Goal: Transaction & Acquisition: Purchase product/service

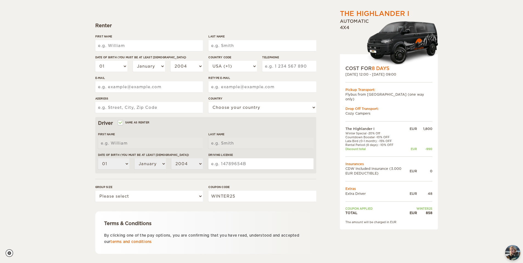
scroll to position [82, 0]
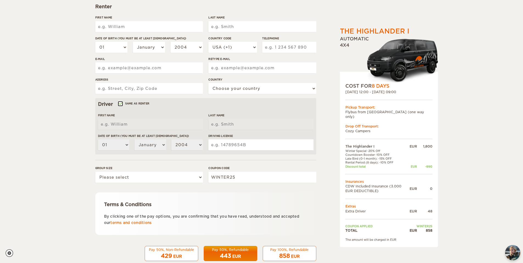
click at [119, 103] on input "Same as renter" at bounding box center [120, 104] width 4 height 4
checkbox input "false"
select select
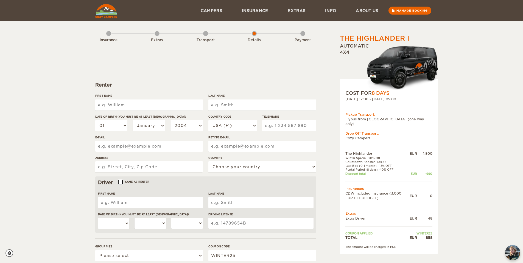
scroll to position [0, 0]
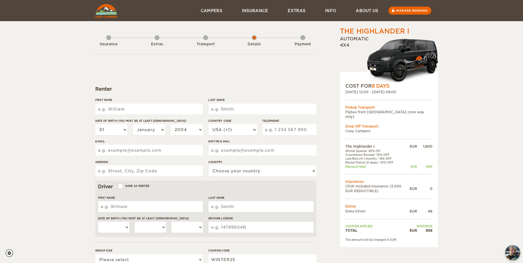
click at [156, 39] on div "Extras" at bounding box center [157, 43] width 5 height 22
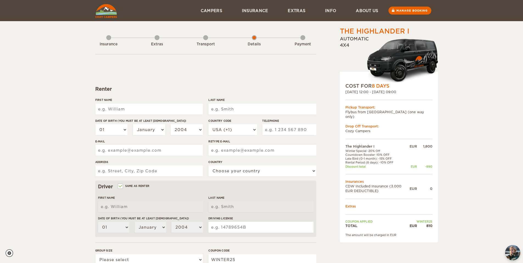
click at [155, 113] on input "First Name" at bounding box center [149, 108] width 108 height 11
type input "[PERSON_NAME]"
type input "Sala"
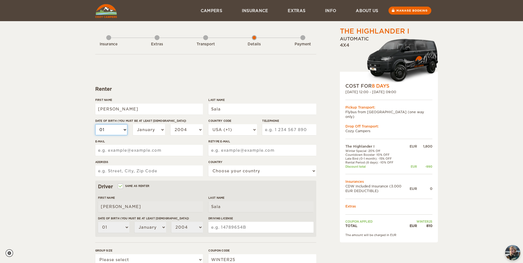
select select "02"
select select "03"
select select "04"
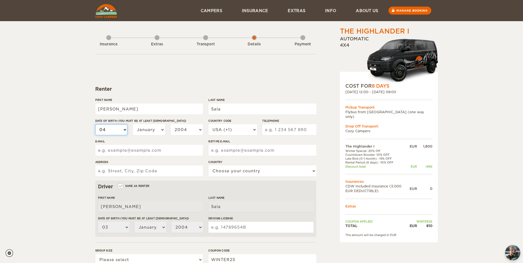
select select "04"
select select "05"
select select "06"
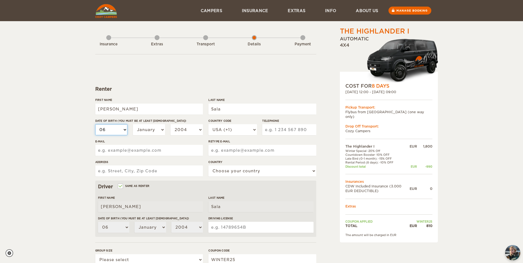
select select "07"
select select "08"
select select "09"
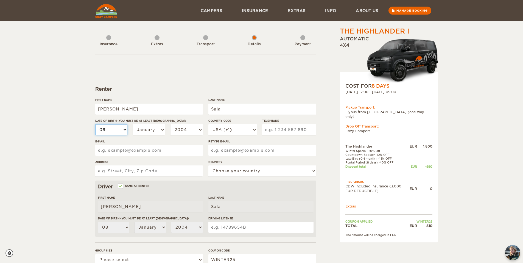
select select "09"
select select "10"
select select "11"
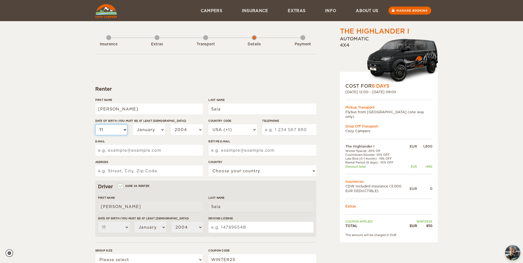
select select "12"
select select "13"
select select "14"
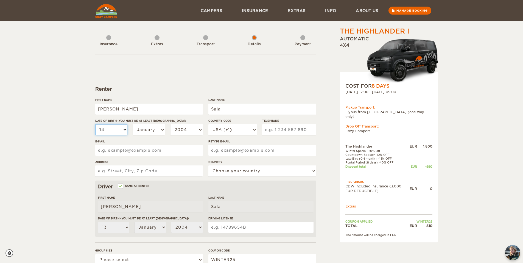
select select "14"
select select "02"
select select "03"
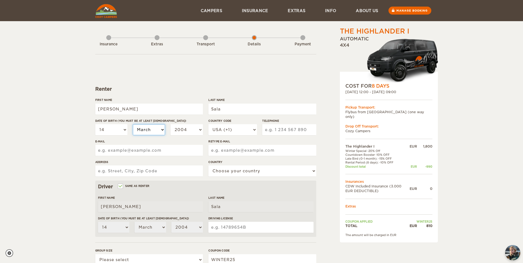
select select "04"
select select "05"
select select "06"
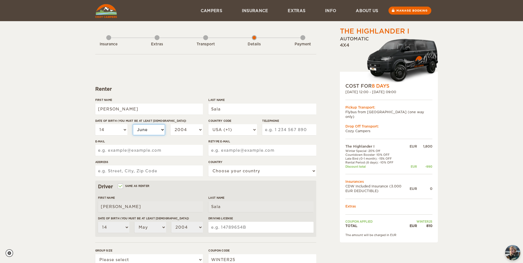
select select "06"
select select "07"
select select "08"
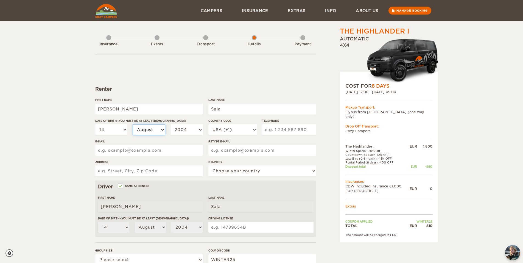
select select "09"
select select "10"
select select "11"
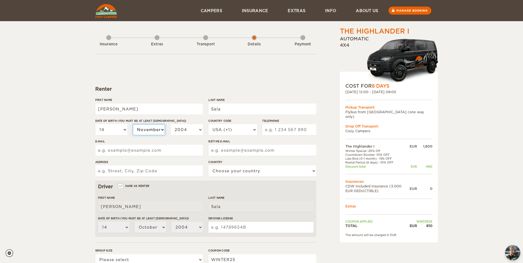
select select "11"
select select "10"
select select "2003"
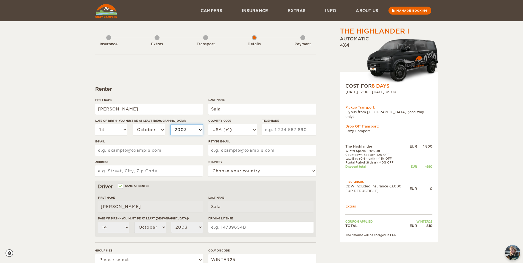
select select "2004"
select select "2003"
select select "2002"
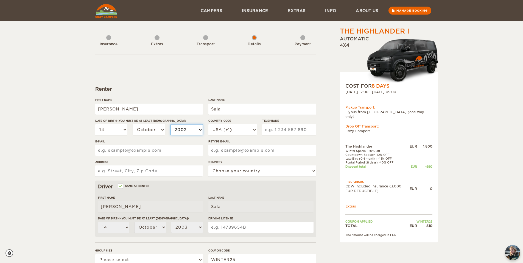
select select "2002"
select select "2001"
select select "2000"
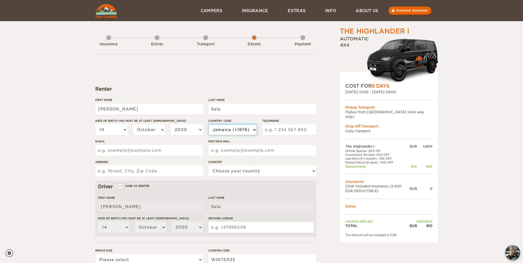
select select "39"
type input "3476479840"
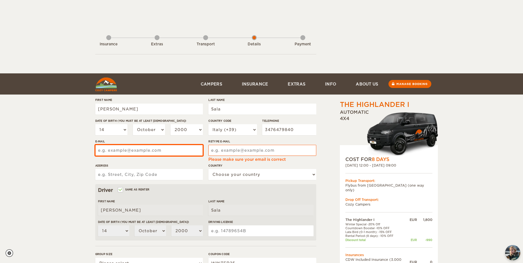
scroll to position [73, 0]
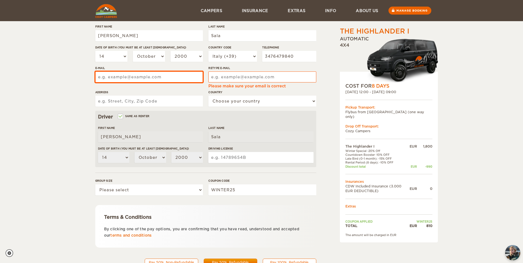
click at [153, 79] on input "E-mail" at bounding box center [149, 76] width 108 height 11
type input "martinasala0@gmail.com"
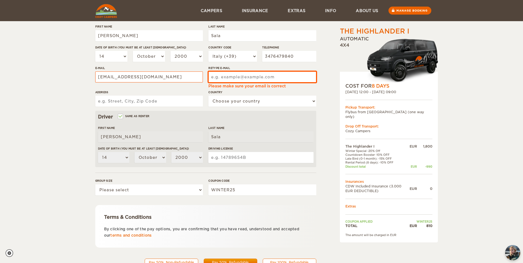
click at [257, 77] on input "Retype E-mail" at bounding box center [262, 76] width 108 height 11
type input "martinasala0@gmail.com"
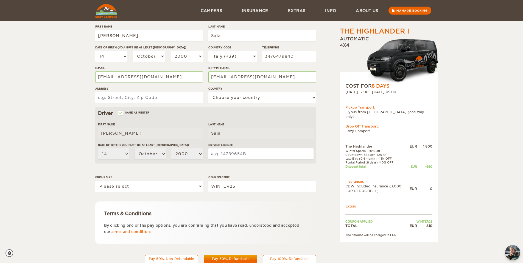
click at [175, 103] on input "Address" at bounding box center [149, 97] width 108 height 11
type input "via dei Gelsi,7 Parabiago (MI)"
click at [253, 96] on select "Choose your country United States United Kingdom Germany Afghanistan Albania Al…" at bounding box center [262, 97] width 108 height 11
select select "101"
click at [208, 92] on select "Choose your country United States United Kingdom Germany Afghanistan Albania Al…" at bounding box center [262, 97] width 108 height 11
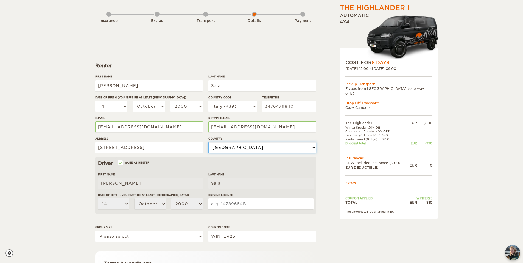
scroll to position [55, 0]
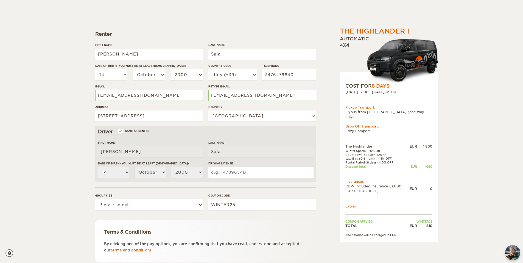
click at [126, 133] on label "Same as renter" at bounding box center [133, 130] width 31 height 5
click at [122, 133] on input "Same as renter" at bounding box center [120, 132] width 4 height 4
checkbox input "false"
select select
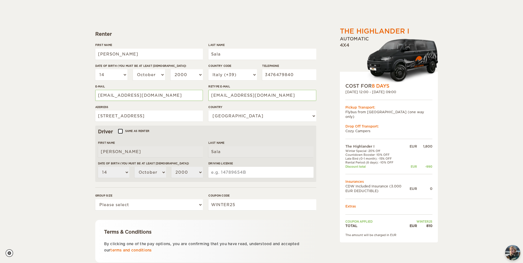
select select
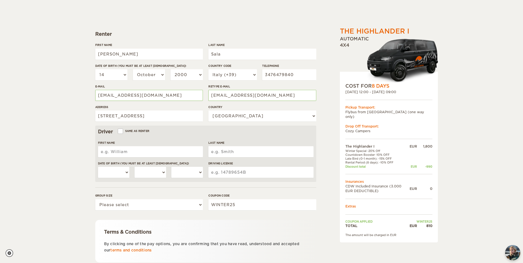
click at [133, 147] on input "First Name" at bounding box center [150, 151] width 105 height 11
type input "Daniele"
type input "De Benedittis"
click at [113, 172] on select "01 02 03 04 05 06 07 08 09 10 11 12 13 14 15 16 17 18 19 20 21 22 23 24 25 26 2…" at bounding box center [114, 172] width 32 height 11
select select "12"
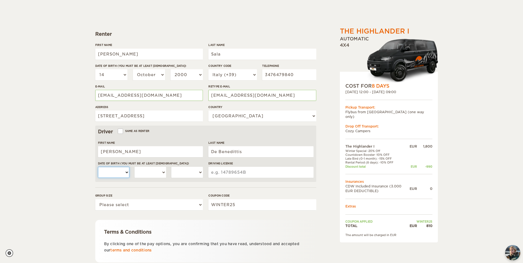
click at [98, 167] on select "01 02 03 04 05 06 07 08 09 10 11 12 13 14 15 16 17 18 19 20 21 22 23 24 25 26 2…" at bounding box center [114, 172] width 32 height 11
click at [151, 173] on select "January February March April May June July August September October November De…" at bounding box center [150, 172] width 32 height 11
click at [134, 167] on select "January February March April May June July August September October November De…" at bounding box center [150, 172] width 32 height 11
click at [159, 174] on select "January February March April May June July August September October November De…" at bounding box center [150, 172] width 32 height 11
select select "09"
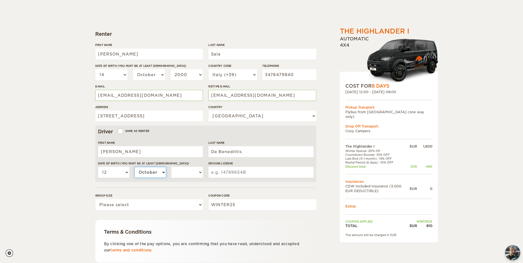
click at [134, 167] on select "January February March April May June July August September October November De…" at bounding box center [150, 172] width 32 height 11
click at [187, 169] on select "2004 2003 2002 2001 2000 1999 1998 1997 1996 1995 1994 1993 1992 1991 1990 1989…" at bounding box center [187, 172] width 32 height 11
select select "2000"
click at [171, 167] on select "2004 2003 2002 2001 2000 1999 1998 1997 1996 1995 1994 1993 1992 1991 1990 1989…" at bounding box center [187, 172] width 32 height 11
click at [230, 171] on input "Driving License" at bounding box center [260, 172] width 105 height 11
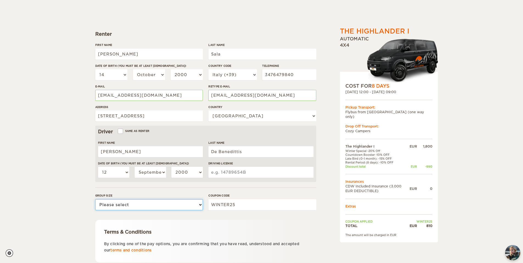
click at [187, 206] on select "Please select 1 2" at bounding box center [149, 204] width 108 height 11
select select "2"
click at [95, 199] on select "Please select 1 2" at bounding box center [149, 204] width 108 height 11
click at [228, 173] on input "Driving License" at bounding box center [260, 172] width 105 height 11
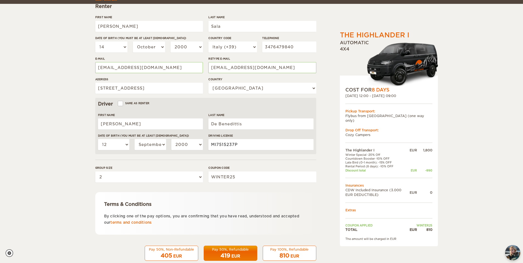
scroll to position [94, 0]
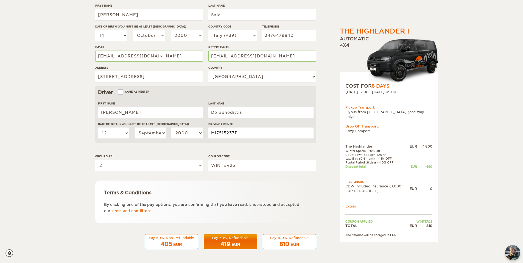
type input "MI7515237P"
click at [307, 241] on div "810 EUR" at bounding box center [289, 244] width 46 height 8
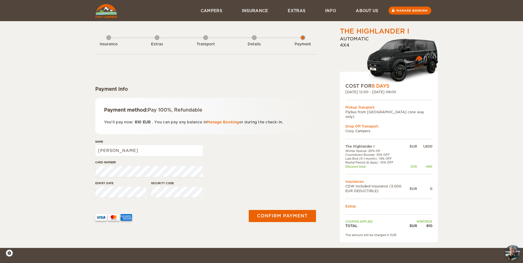
click at [236, 179] on div "Card number" at bounding box center [205, 170] width 221 height 21
click at [265, 161] on div "Card number" at bounding box center [205, 170] width 221 height 21
click at [127, 147] on input "Martina" at bounding box center [149, 150] width 108 height 11
type input "Martina Sala"
click at [273, 215] on button "Confirm payment" at bounding box center [282, 215] width 69 height 12
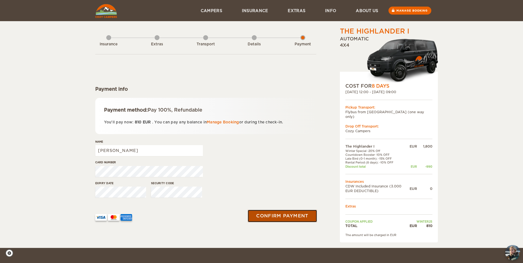
click at [273, 215] on button "Confirm payment" at bounding box center [282, 215] width 69 height 12
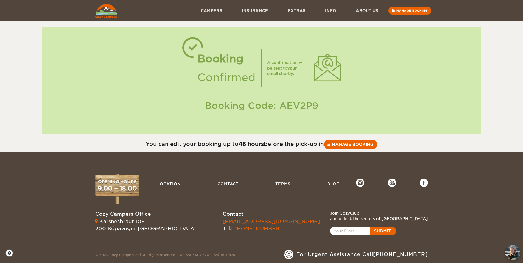
click at [386, 229] on link "Open popup" at bounding box center [363, 231] width 66 height 8
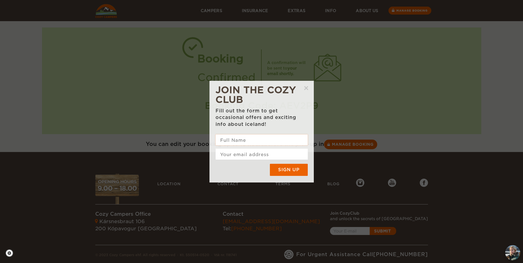
click at [252, 143] on input "text" at bounding box center [261, 139] width 92 height 11
type input "[PERSON_NAME]"
type input "[EMAIL_ADDRESS][DOMAIN_NAME]"
click at [300, 173] on input "Sign up" at bounding box center [288, 169] width 39 height 12
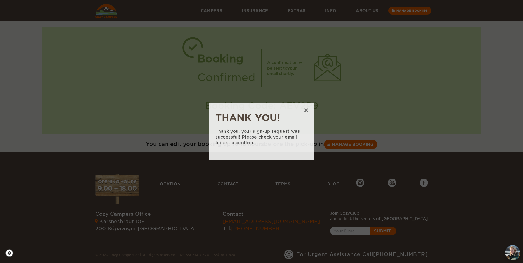
click at [305, 113] on span "×" at bounding box center [307, 110] width 14 height 14
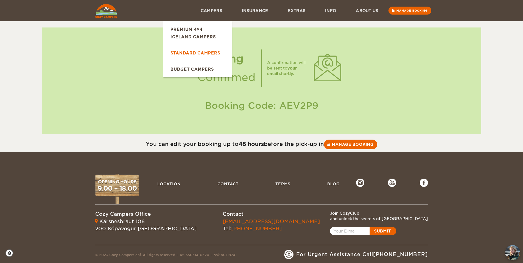
click at [206, 54] on link "Standard Campers" at bounding box center [197, 53] width 69 height 16
